Goal: Task Accomplishment & Management: Use online tool/utility

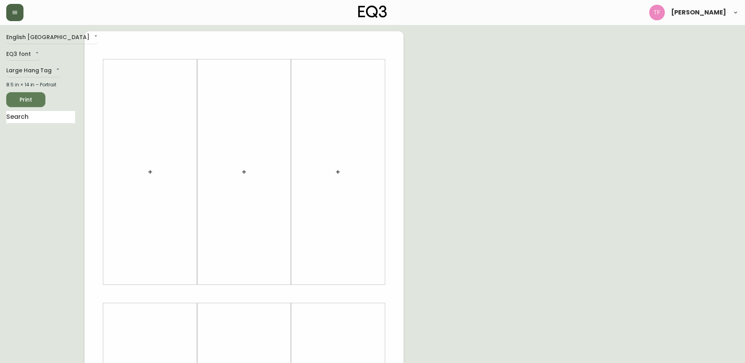
click at [16, 17] on button "button" at bounding box center [14, 12] width 17 height 17
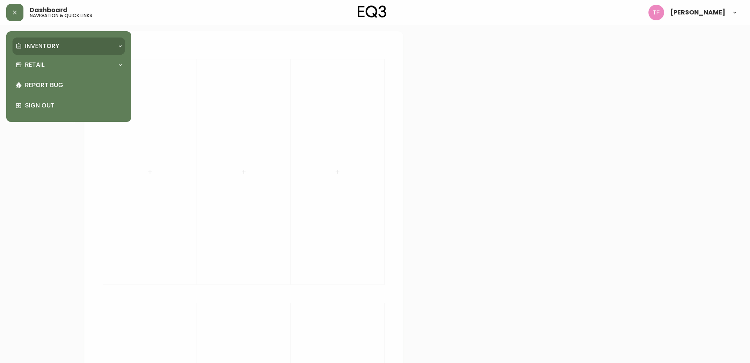
click at [38, 42] on p "Inventory" at bounding box center [42, 46] width 34 height 9
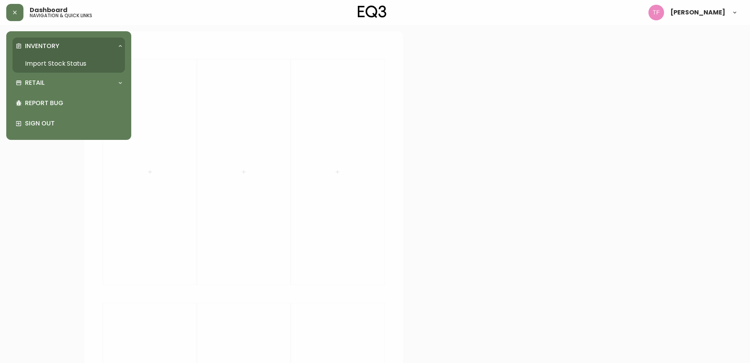
click at [48, 63] on link "Import Stock Status" at bounding box center [69, 64] width 113 height 18
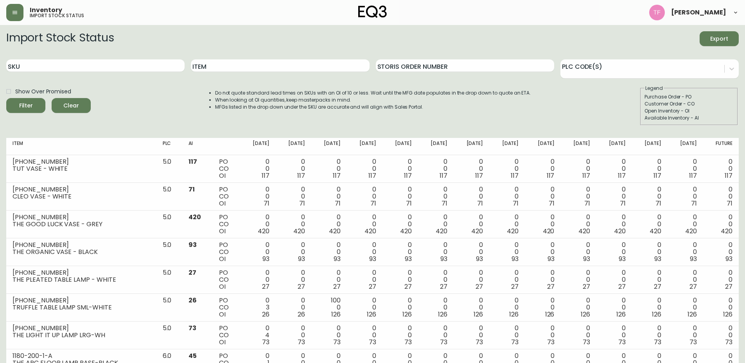
click at [286, 59] on div "Item" at bounding box center [280, 65] width 178 height 25
click at [288, 63] on input "Item" at bounding box center [280, 65] width 178 height 13
type input "moon"
click at [6, 98] on button "Filter" at bounding box center [25, 105] width 39 height 15
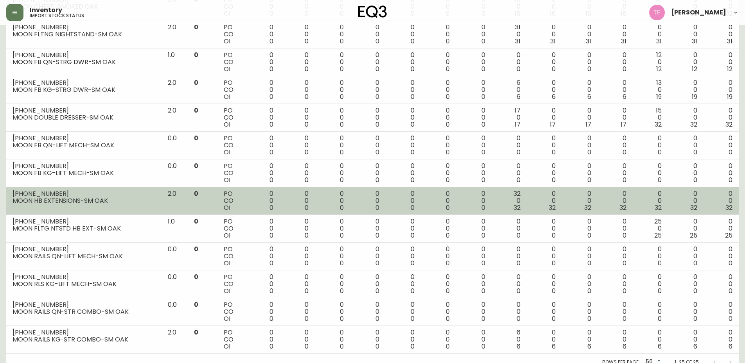
scroll to position [503, 0]
